Goal: Task Accomplishment & Management: Complete application form

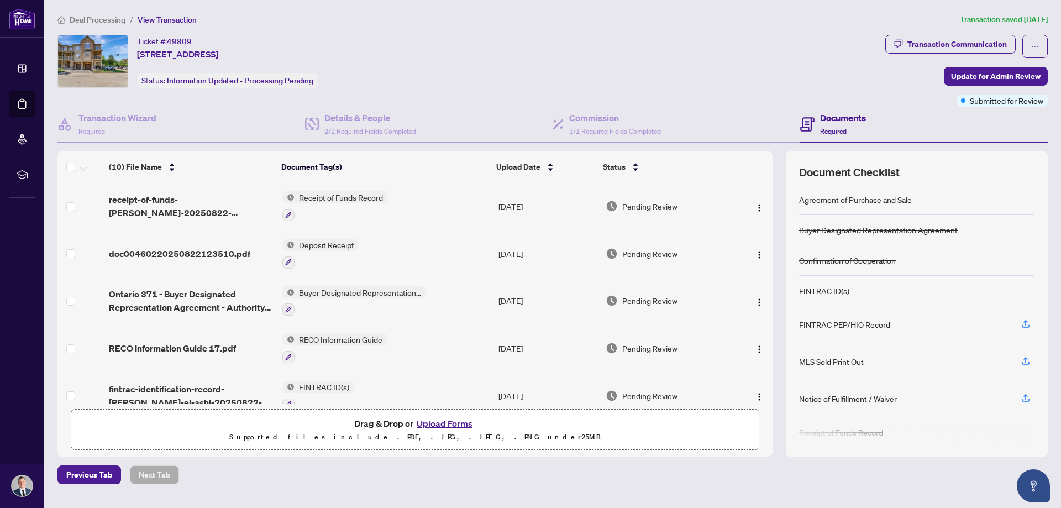
scroll to position [39, 0]
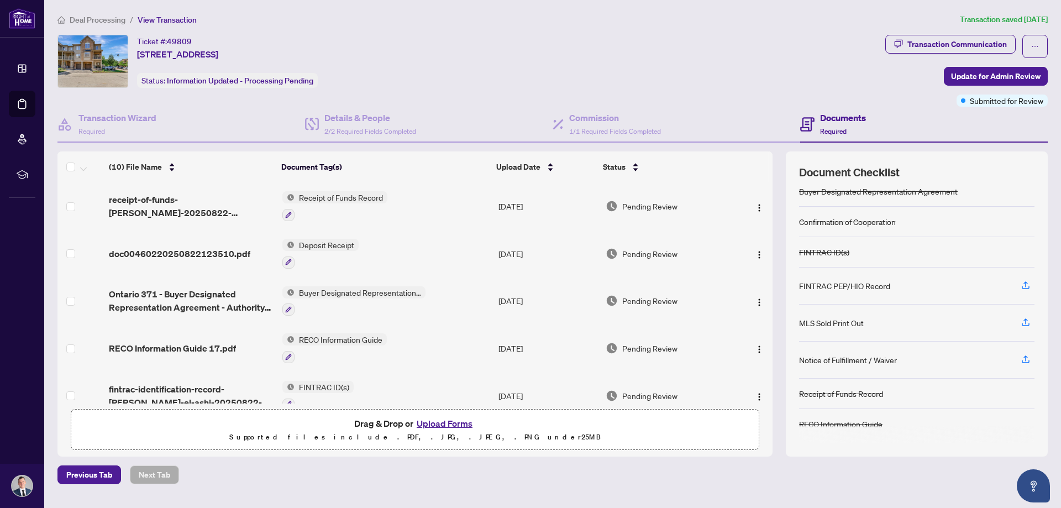
click at [92, 17] on span "Deal Processing" at bounding box center [98, 20] width 56 height 10
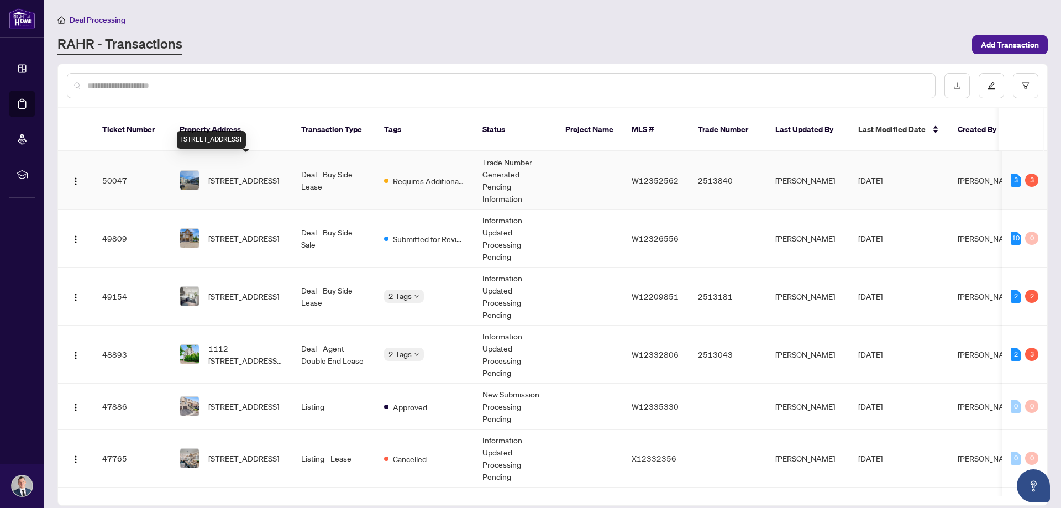
click at [259, 174] on span "[STREET_ADDRESS]" at bounding box center [243, 180] width 71 height 12
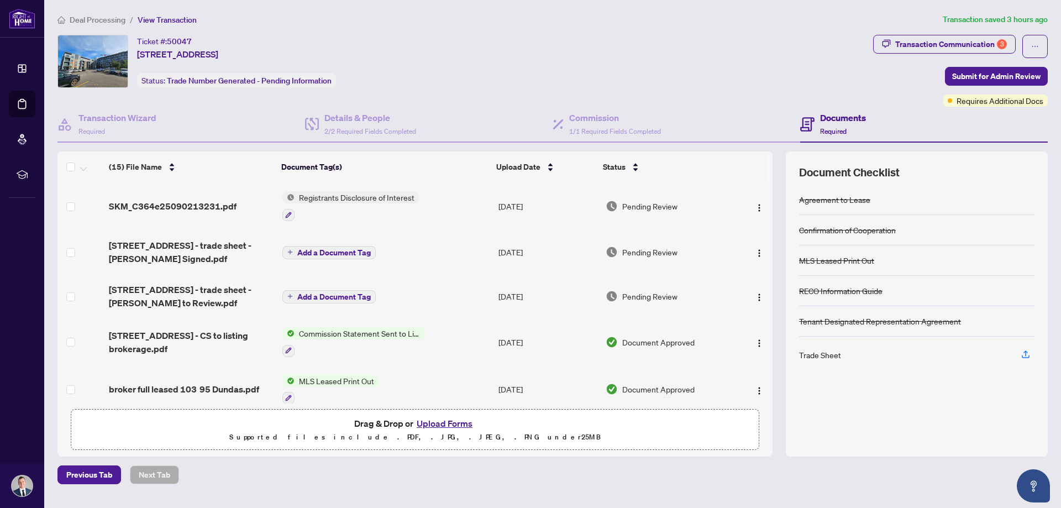
click at [78, 22] on span "Deal Processing" at bounding box center [98, 20] width 56 height 10
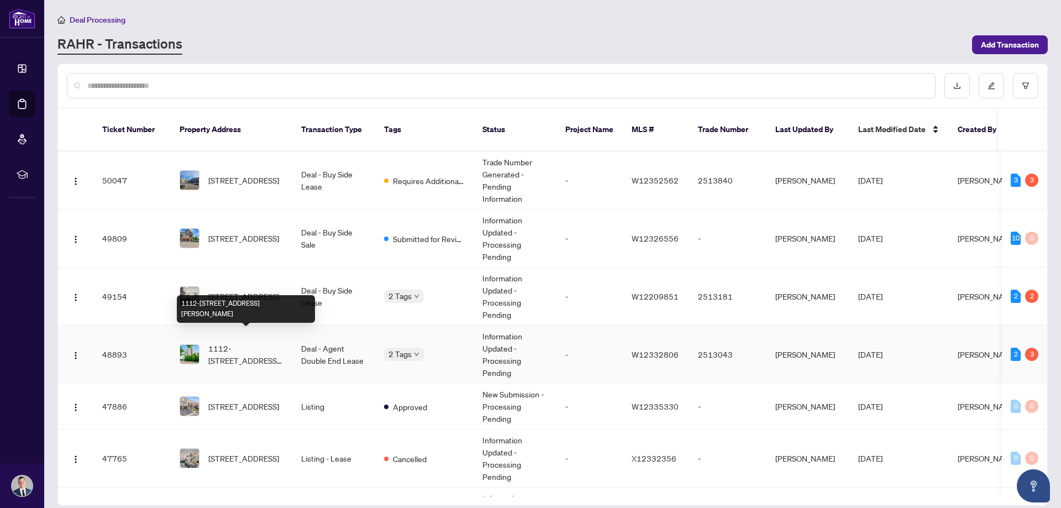
click at [240, 342] on span "1112-[STREET_ADDRESS][PERSON_NAME]" at bounding box center [245, 354] width 75 height 24
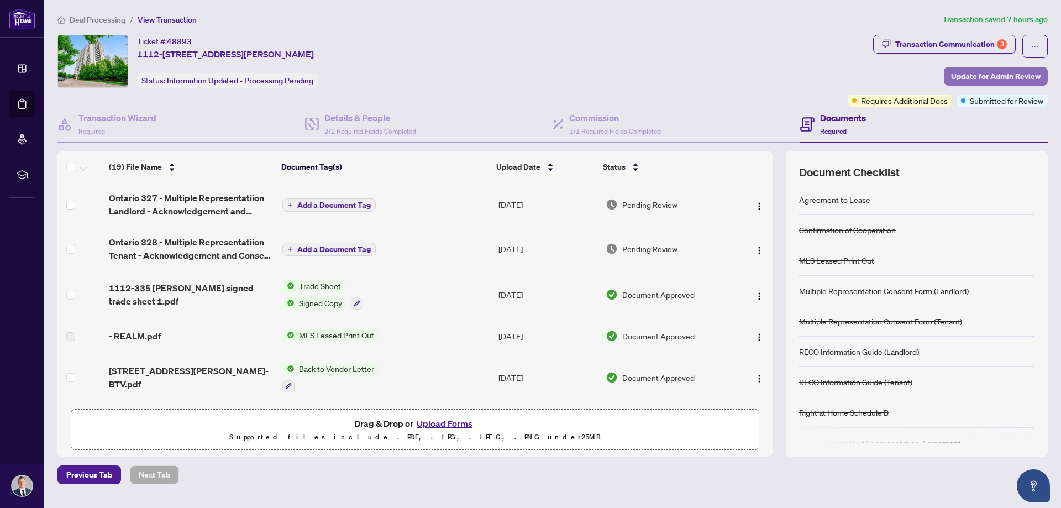
click at [965, 75] on span "Update for Admin Review" at bounding box center [996, 76] width 90 height 18
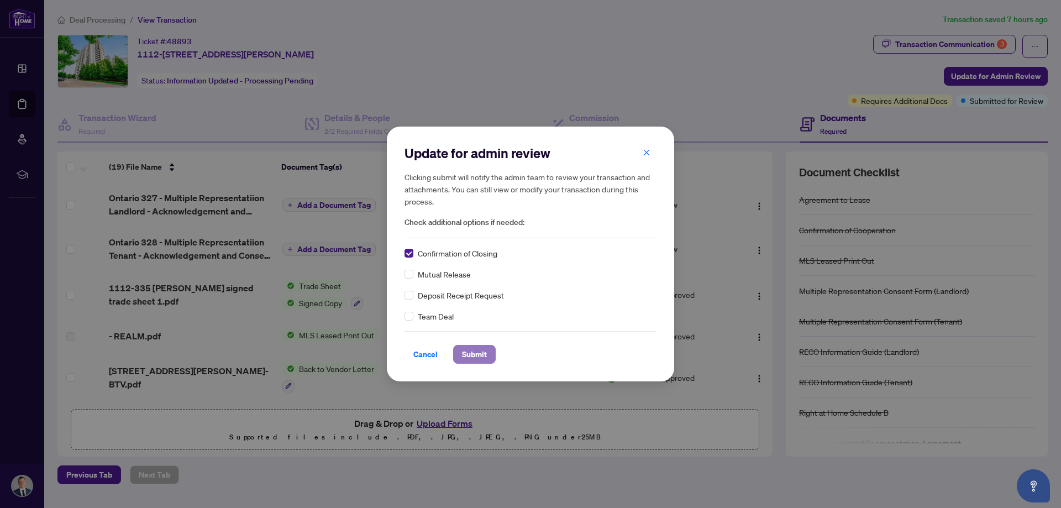
click at [470, 356] on span "Submit" at bounding box center [474, 354] width 25 height 18
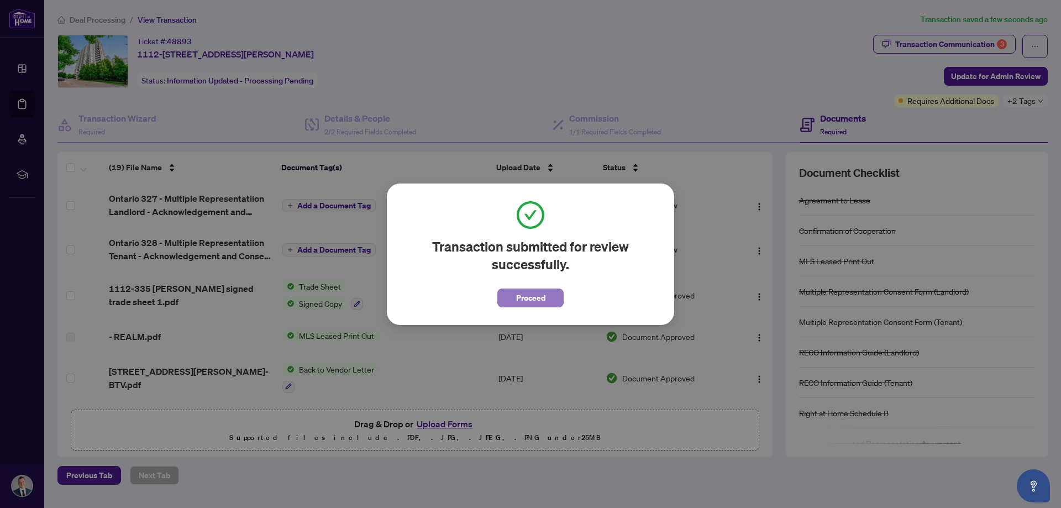
click at [529, 303] on span "Proceed" at bounding box center [530, 298] width 29 height 18
